Goal: Find specific page/section: Find specific page/section

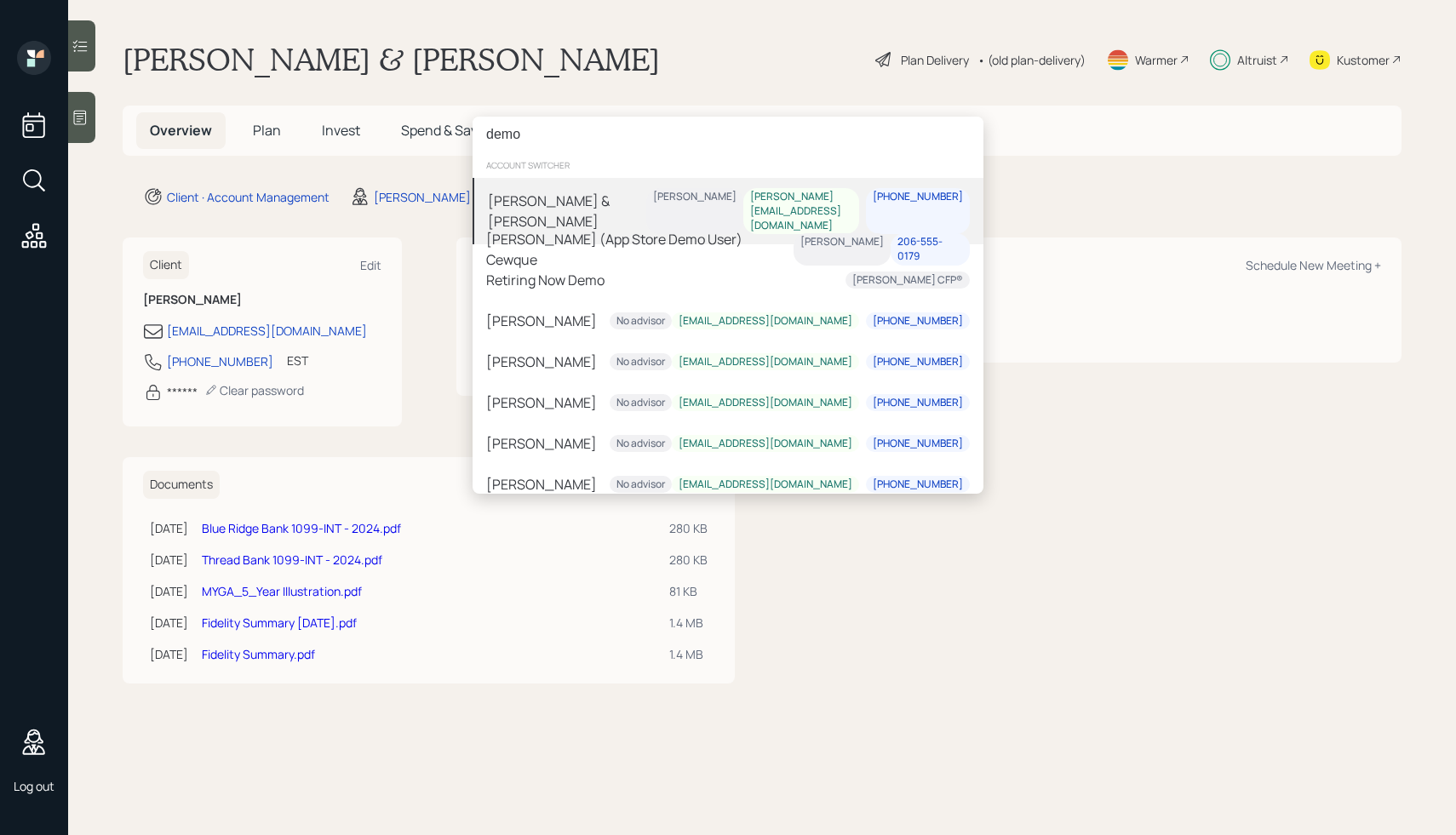
type input "demo"
click at [519, 205] on div "[PERSON_NAME] & [PERSON_NAME]" at bounding box center [566, 212] width 159 height 41
